Goal: Information Seeking & Learning: Compare options

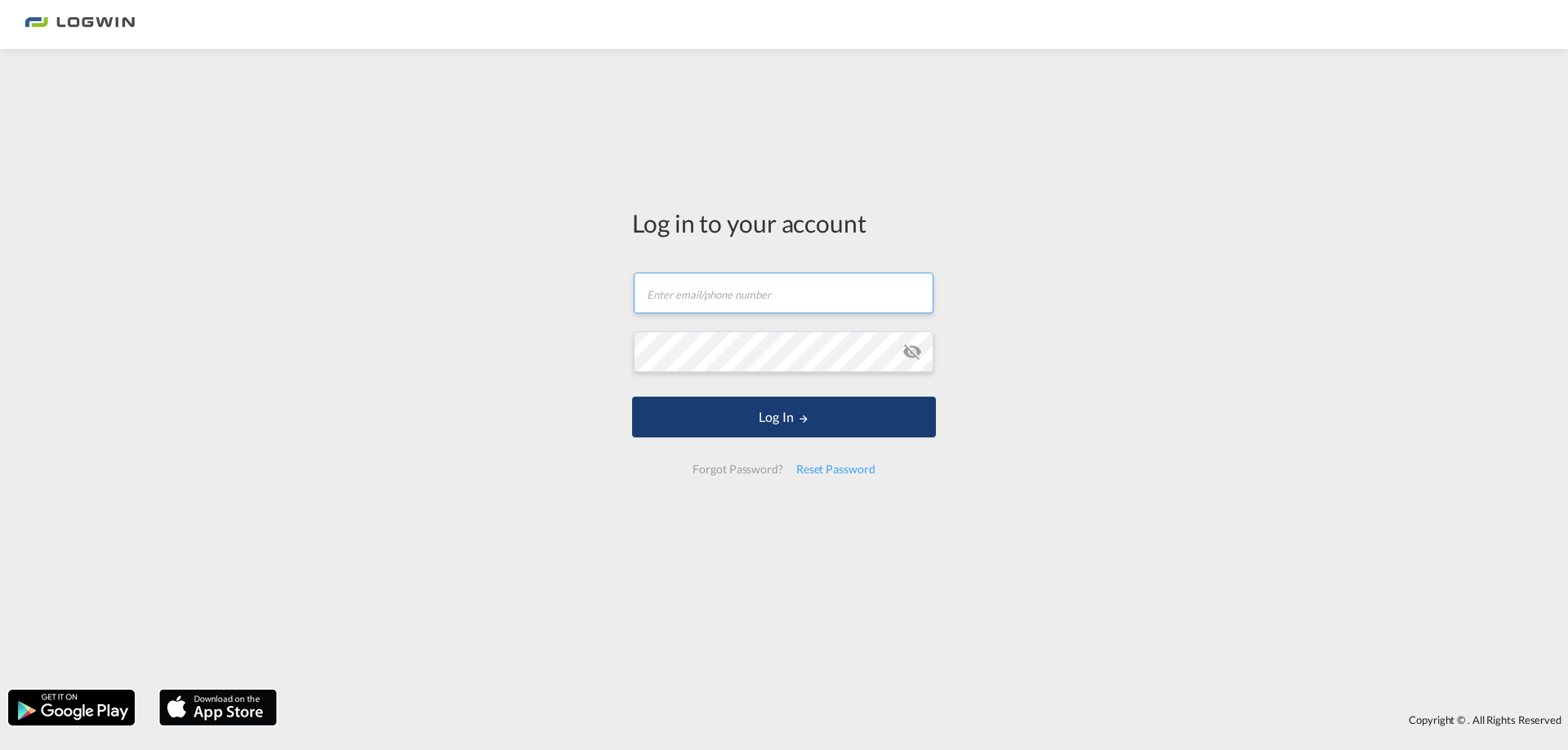
type input "[PERSON_NAME][EMAIL_ADDRESS][PERSON_NAME][DOMAIN_NAME]"
click at [760, 412] on button "Log In" at bounding box center [784, 417] width 304 height 41
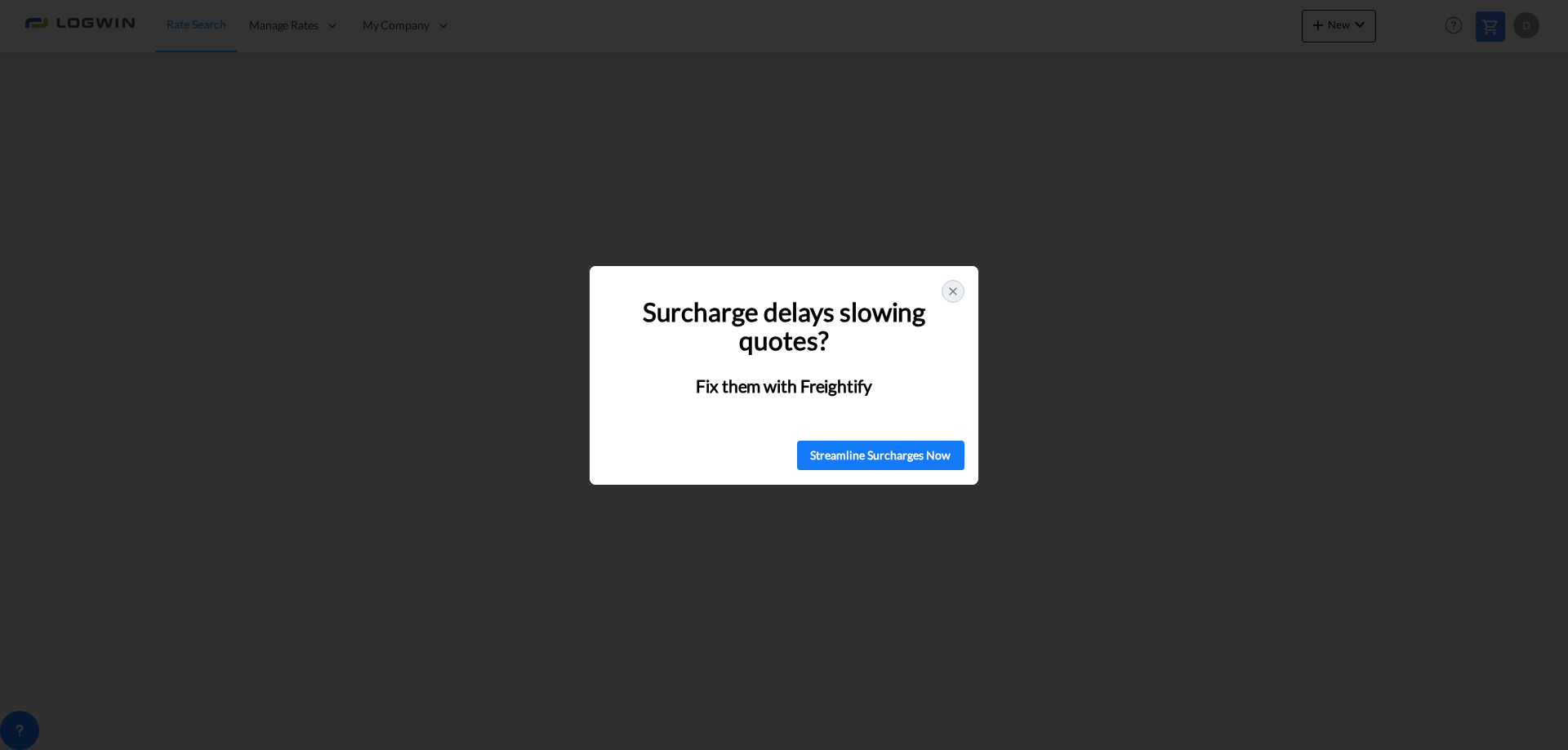
click at [949, 291] on icon at bounding box center [952, 291] width 13 height 13
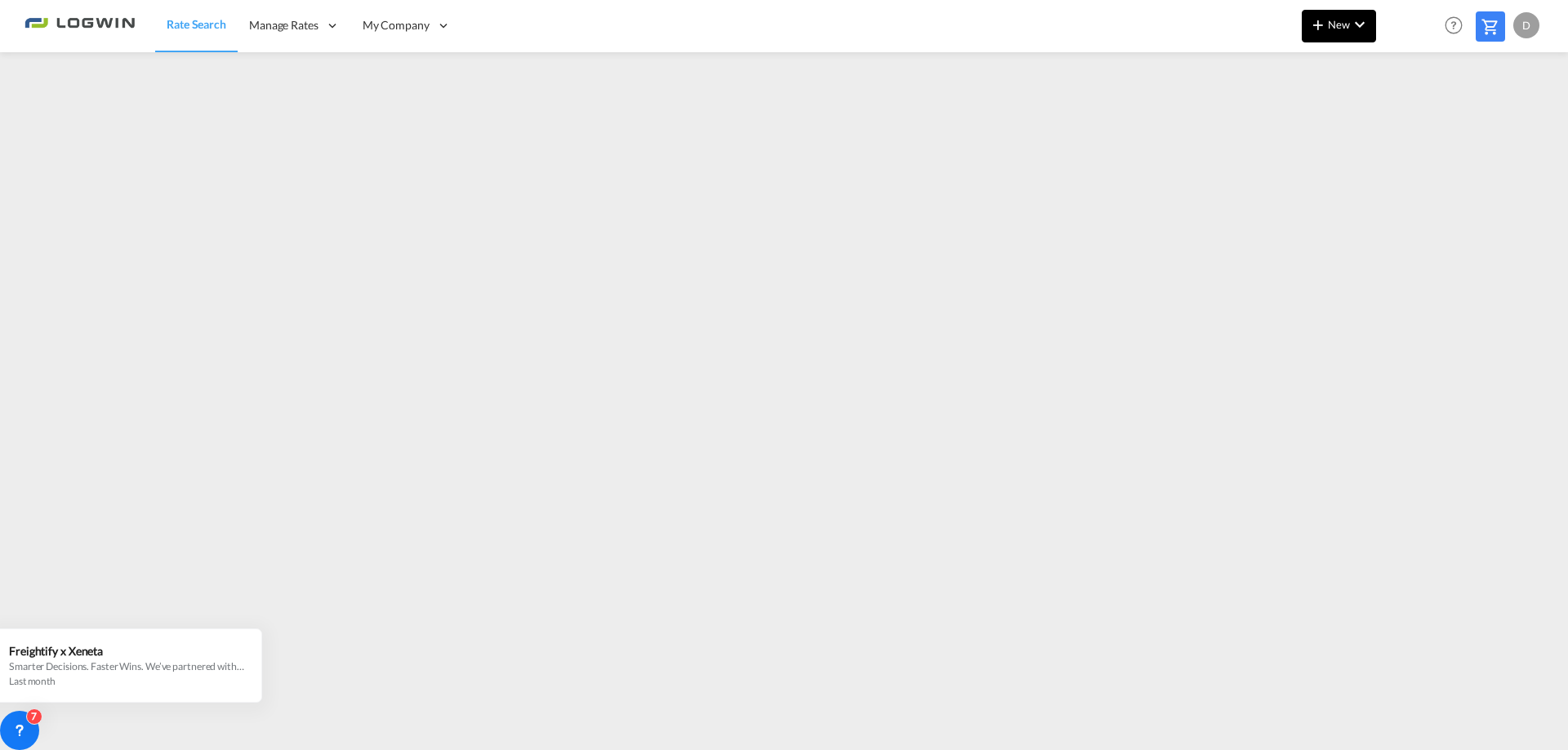
click at [1335, 31] on button "New" at bounding box center [1338, 25] width 74 height 32
click at [1322, 186] on md-backdrop at bounding box center [784, 375] width 1568 height 750
click at [124, 31] on img at bounding box center [79, 25] width 110 height 37
click at [120, 30] on img at bounding box center [79, 25] width 110 height 37
click at [181, 23] on span "Rate Search" at bounding box center [196, 24] width 59 height 14
